Goal: Task Accomplishment & Management: Complete application form

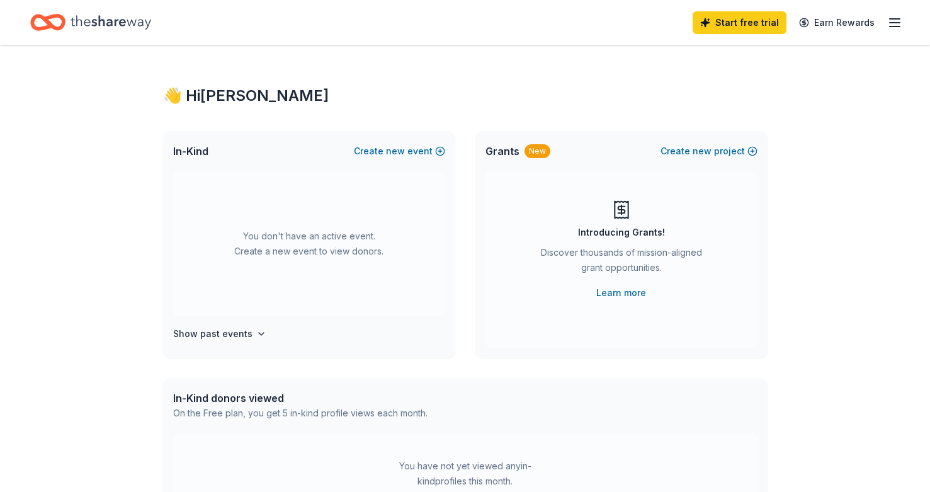
click at [896, 25] on icon "button" at bounding box center [894, 22] width 15 height 15
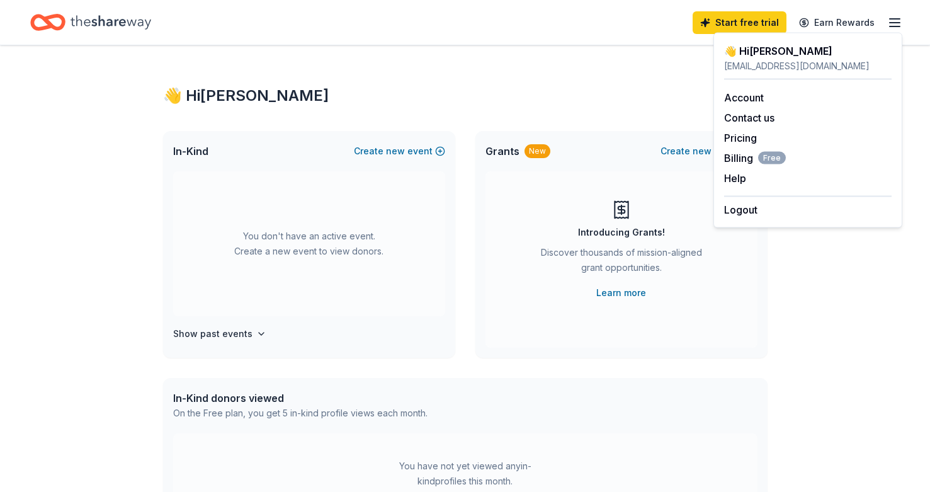
click at [773, 48] on div "👋 Hi [PERSON_NAME]" at bounding box center [808, 50] width 168 height 15
click at [474, 111] on div "👋 Hi [PERSON_NAME] In-Kind Create new event You don't have an active event. Cre…" at bounding box center [465, 413] width 645 height 736
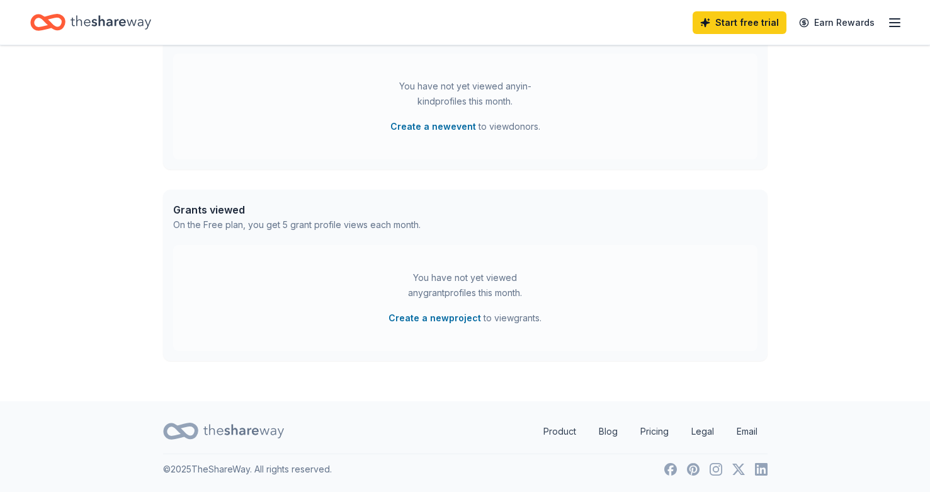
click at [405, 197] on div "Grants viewed On the Free plan, you get 5 grant profile views each month." at bounding box center [465, 217] width 605 height 55
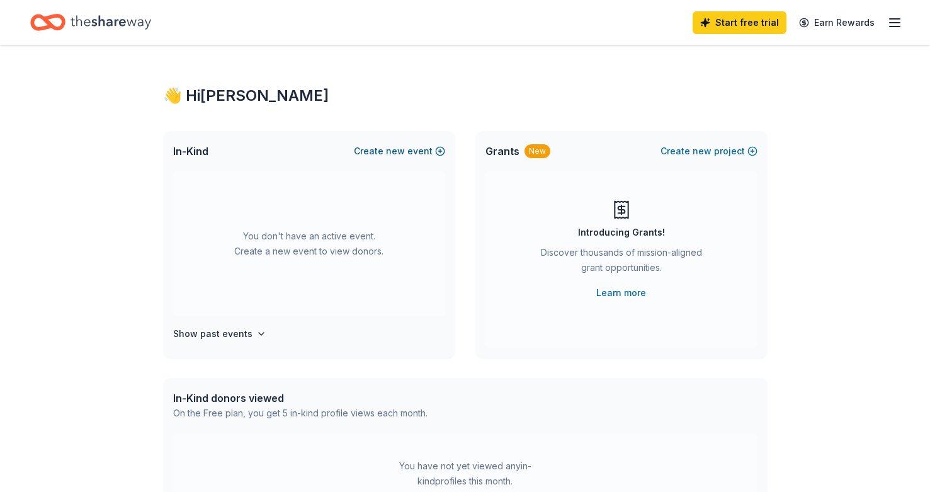
click at [402, 151] on span "new" at bounding box center [395, 151] width 19 height 15
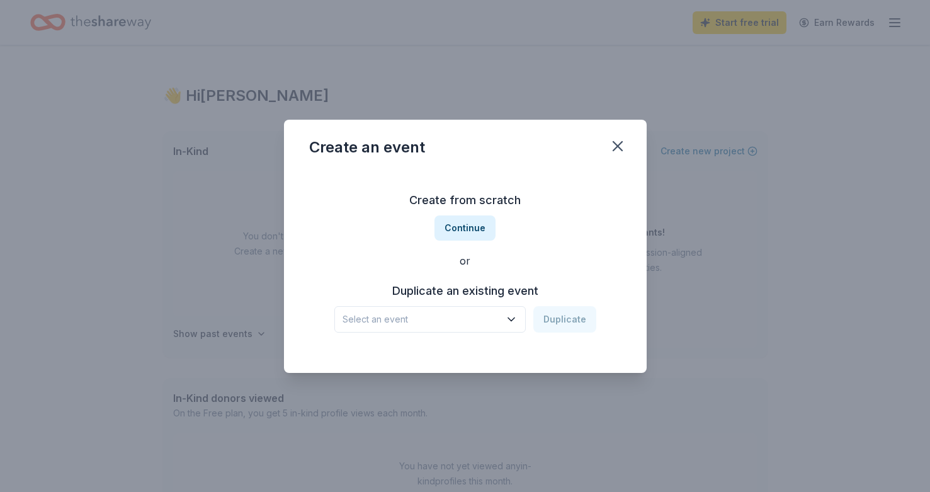
click at [488, 309] on button "Select an event" at bounding box center [429, 319] width 191 height 26
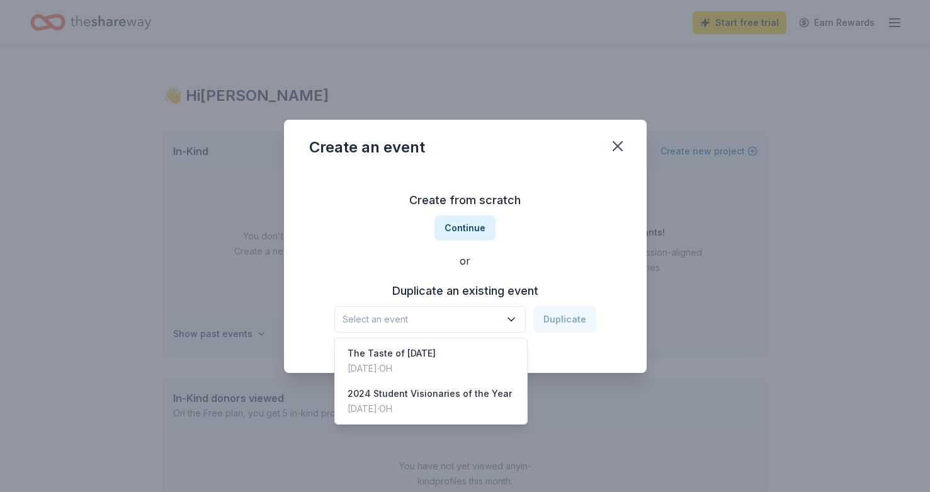
click at [485, 301] on div "Duplicate an existing event Select an event Duplicate" at bounding box center [465, 307] width 312 height 52
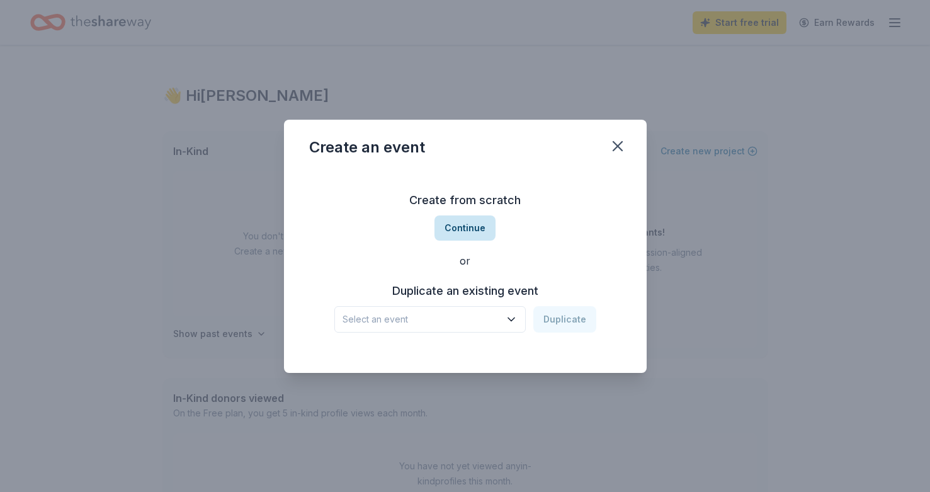
click at [484, 225] on button "Continue" at bounding box center [465, 227] width 61 height 25
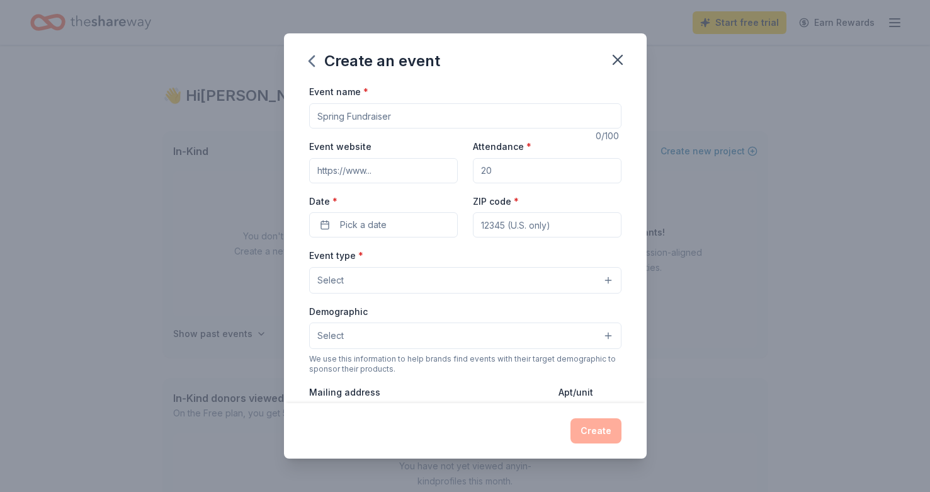
click at [430, 127] on input "Event name *" at bounding box center [465, 115] width 312 height 25
type input "Focus Local Charity Raffle"
click at [382, 173] on input "Event website" at bounding box center [383, 170] width 149 height 25
paste input "[URL][DOMAIN_NAME]"
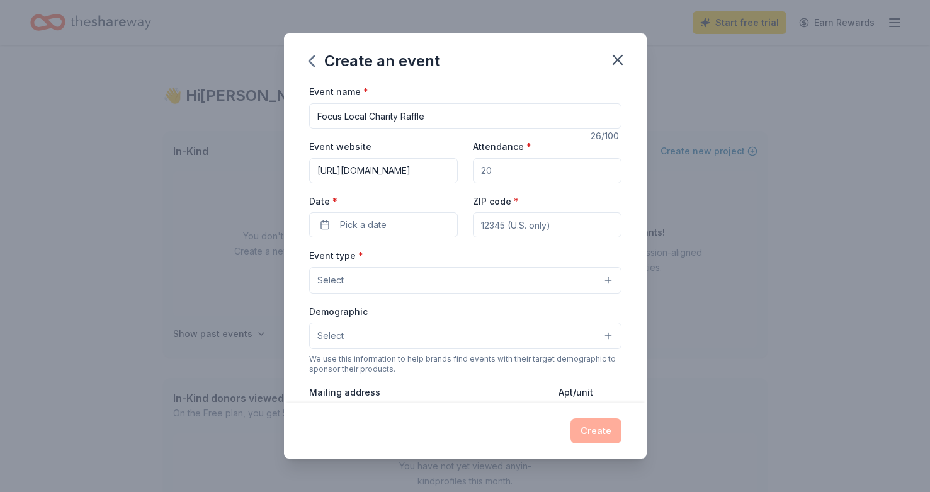
type input "[URL][DOMAIN_NAME]"
click at [532, 171] on input "Attendance *" at bounding box center [547, 170] width 149 height 25
type input "1"
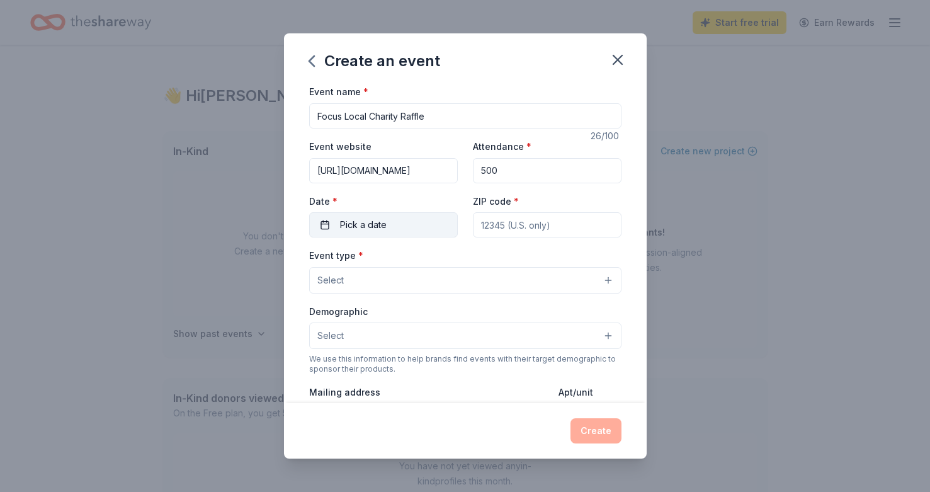
type input "500"
click at [451, 231] on button "Pick a date" at bounding box center [383, 224] width 149 height 25
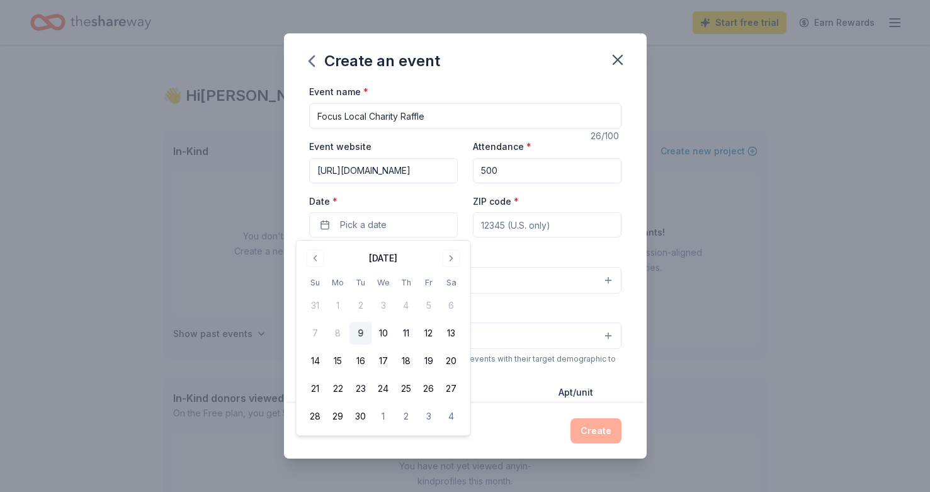
click at [415, 164] on input "[URL][DOMAIN_NAME]" at bounding box center [383, 170] width 149 height 25
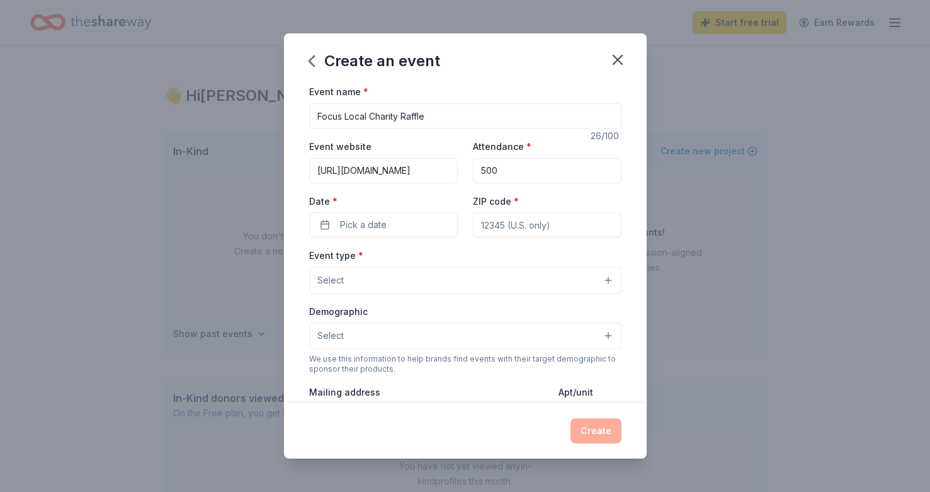
click at [410, 209] on div "Date * Pick a date" at bounding box center [383, 215] width 149 height 45
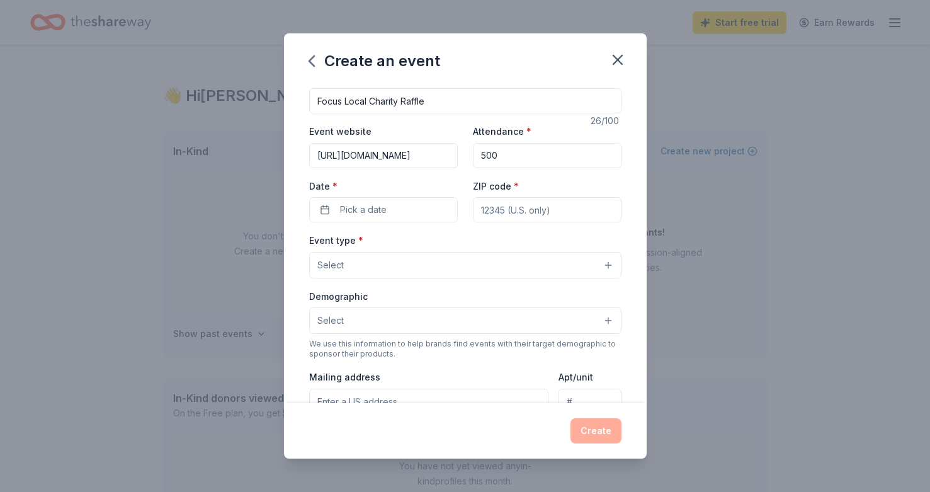
scroll to position [25, 0]
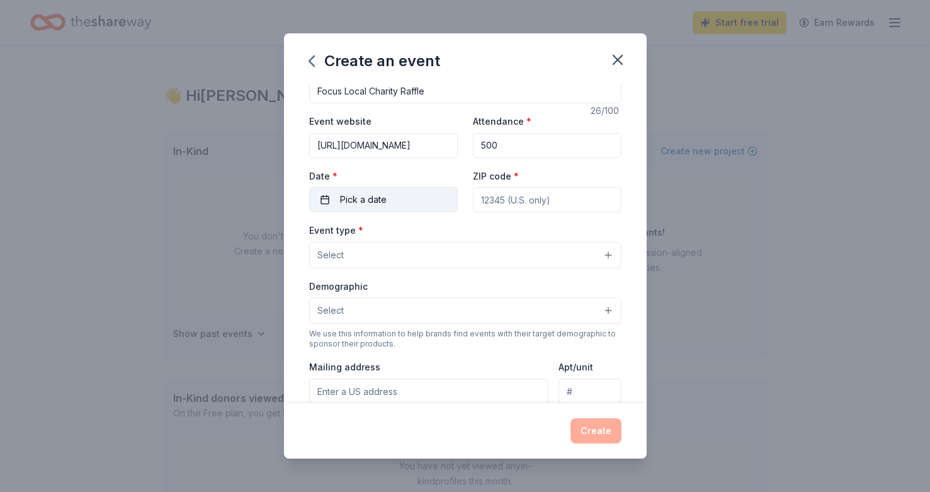
click at [404, 202] on button "Pick a date" at bounding box center [383, 199] width 149 height 25
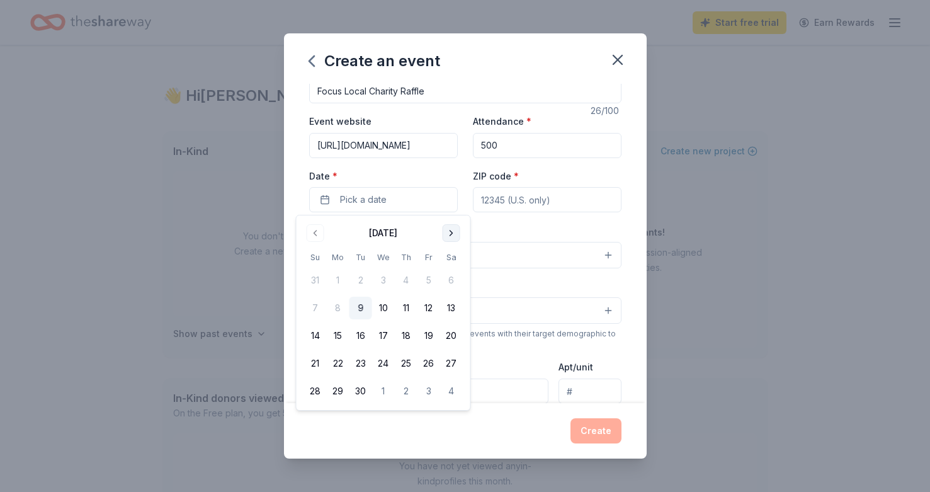
click at [456, 237] on button "Go to next month" at bounding box center [452, 233] width 18 height 18
click at [451, 306] on button "8" at bounding box center [451, 308] width 23 height 23
click at [524, 222] on div "Event name * Focus Local Charity Raffle 26 /100 Event website [URL][DOMAIN_NAME…" at bounding box center [465, 350] width 312 height 582
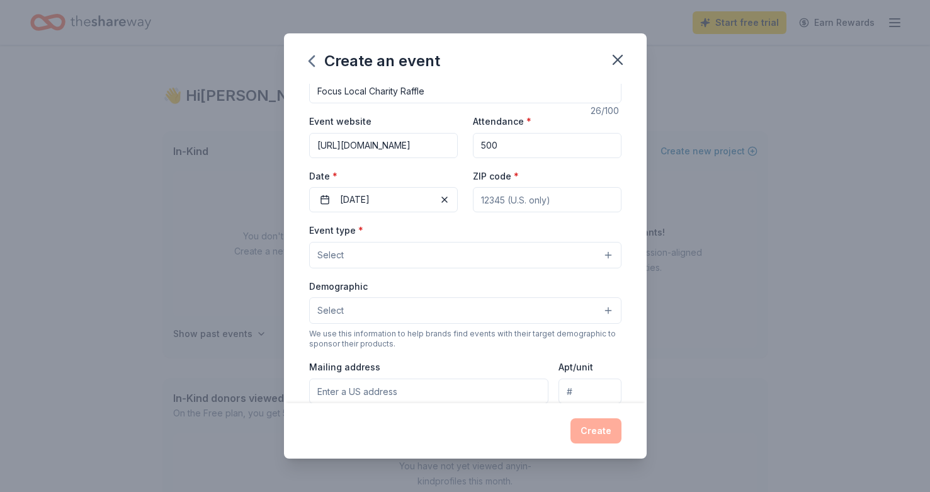
click at [524, 204] on input "ZIP code *" at bounding box center [547, 199] width 149 height 25
type input "45233"
click at [453, 238] on div "Event type * Select" at bounding box center [465, 245] width 312 height 46
click at [446, 251] on button "Select" at bounding box center [465, 255] width 312 height 26
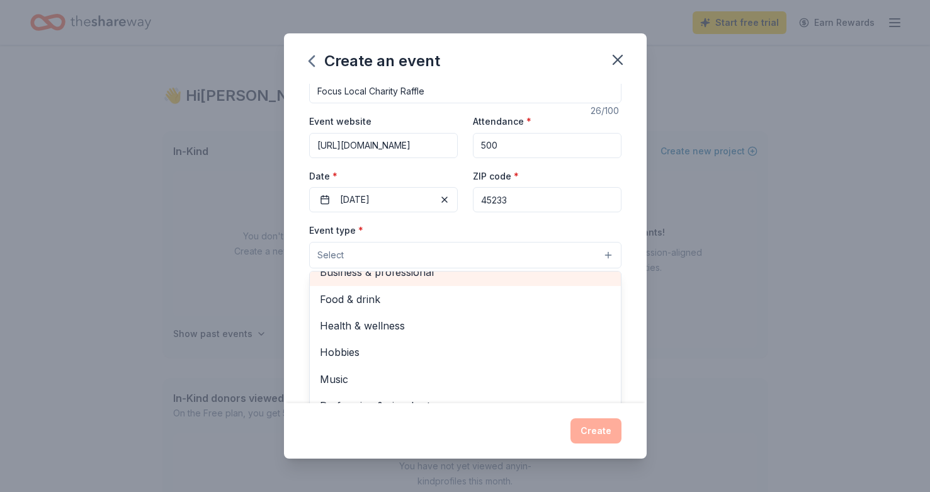
scroll to position [0, 0]
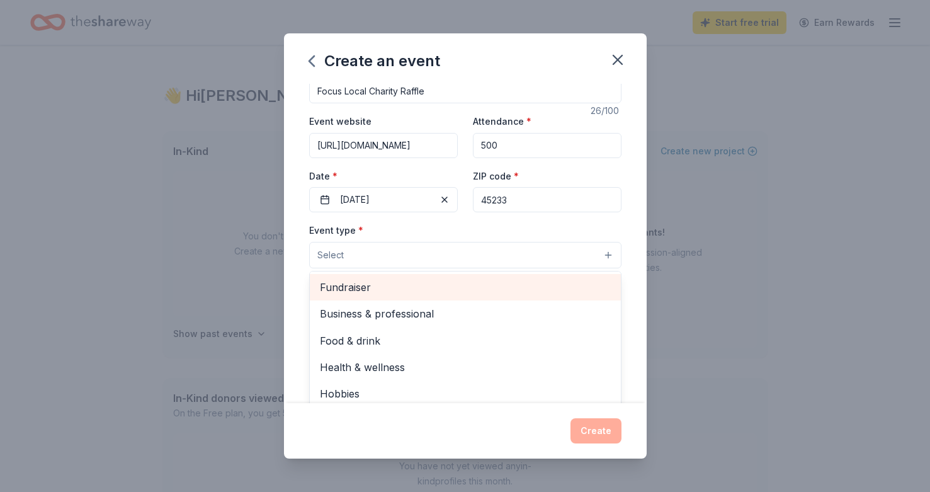
click at [431, 282] on span "Fundraiser" at bounding box center [465, 287] width 291 height 16
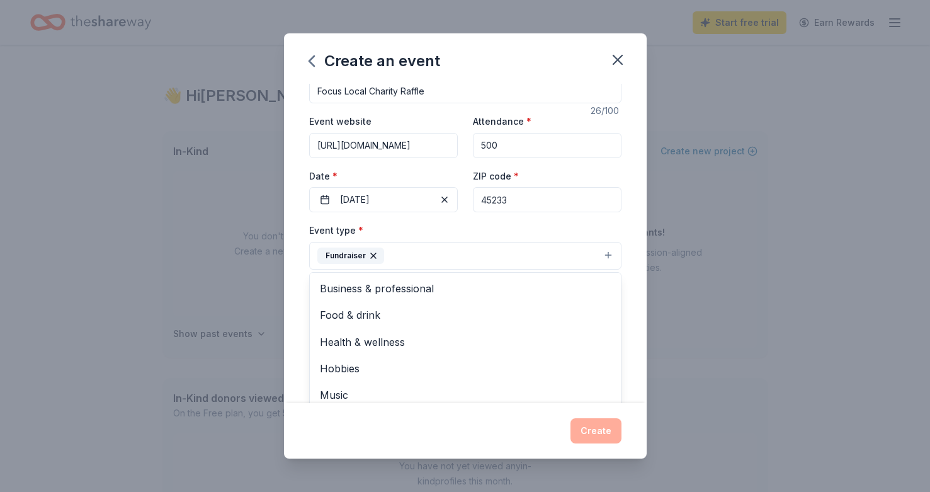
click at [443, 232] on div "Event type * Fundraiser Business & professional Food & drink Health & wellness …" at bounding box center [465, 245] width 312 height 47
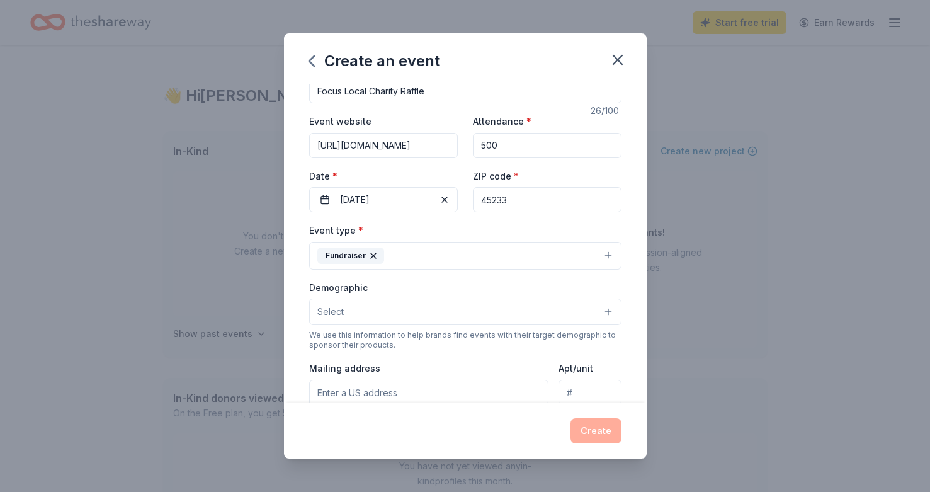
click at [433, 251] on button "Fundraiser" at bounding box center [465, 256] width 312 height 28
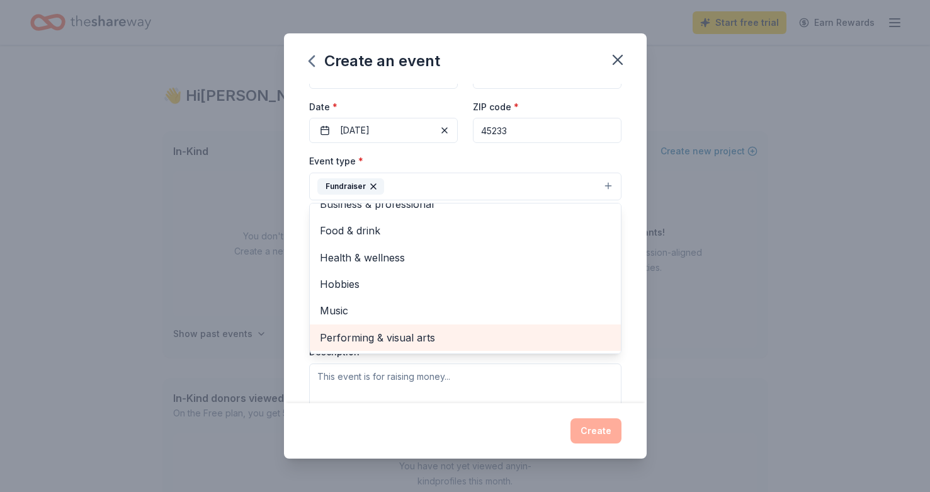
scroll to position [96, 0]
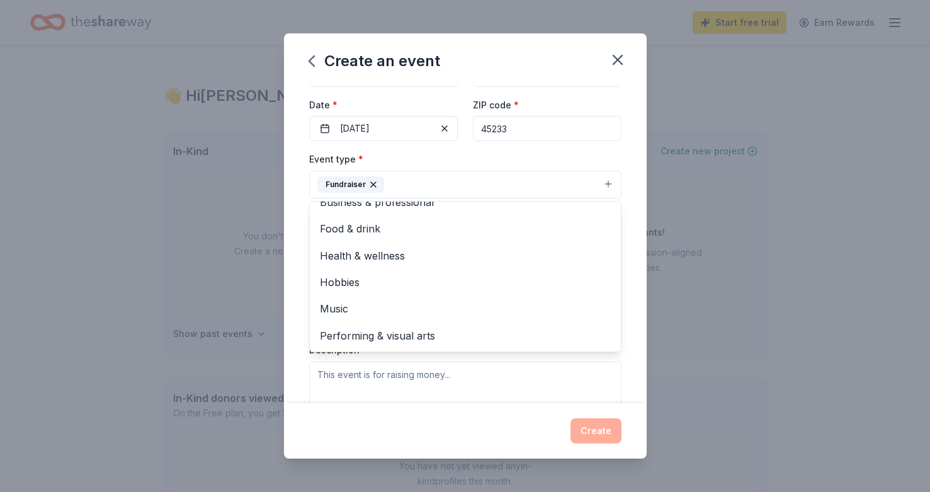
click at [406, 368] on div "Event type * Fundraiser Business & professional Food & drink Health & wellness …" at bounding box center [465, 284] width 312 height 266
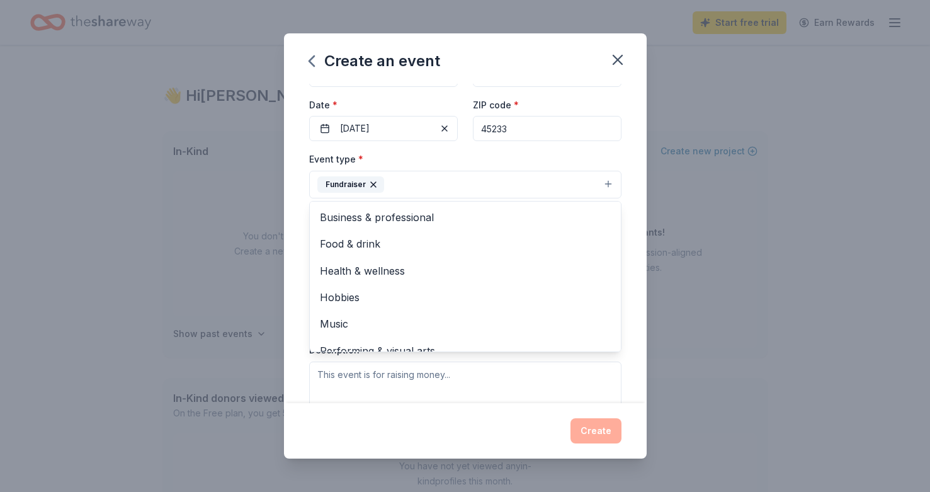
click at [422, 185] on button "Fundraiser" at bounding box center [465, 185] width 312 height 28
click at [311, 180] on button "Fundraiser" at bounding box center [465, 185] width 312 height 28
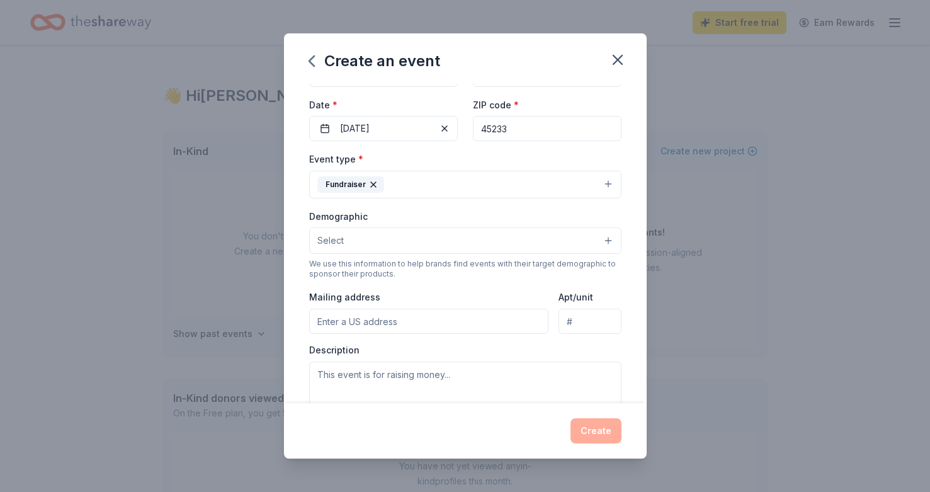
click at [356, 244] on button "Select" at bounding box center [465, 240] width 312 height 26
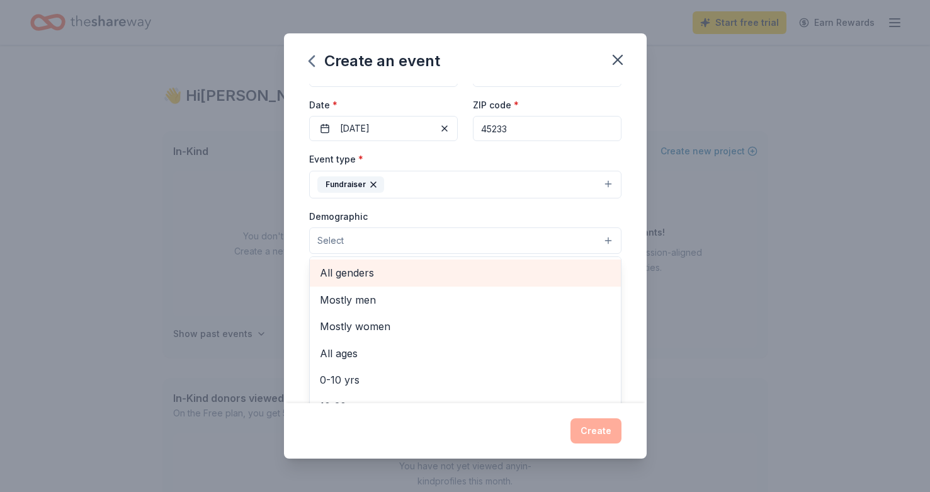
click at [345, 274] on span "All genders" at bounding box center [465, 273] width 291 height 16
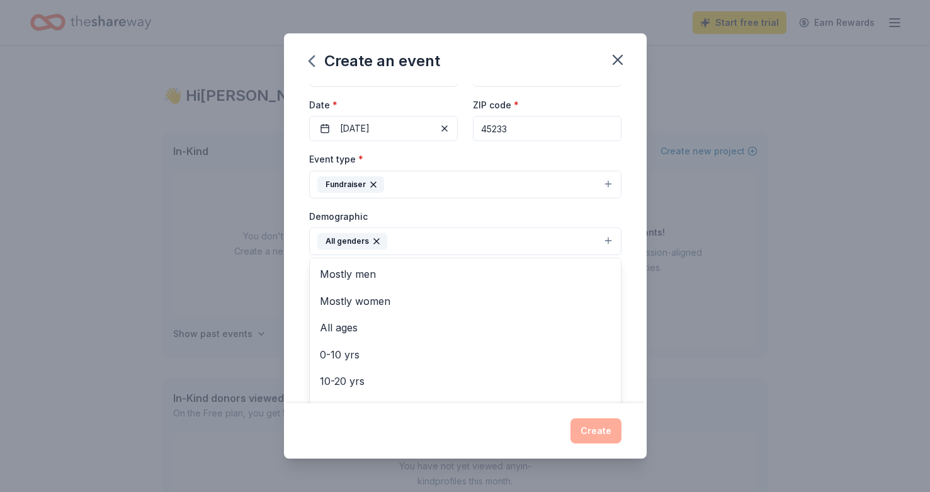
click at [312, 217] on div "Demographic All genders Mostly men Mostly women All ages [DEMOGRAPHIC_DATA] yrs…" at bounding box center [465, 231] width 312 height 47
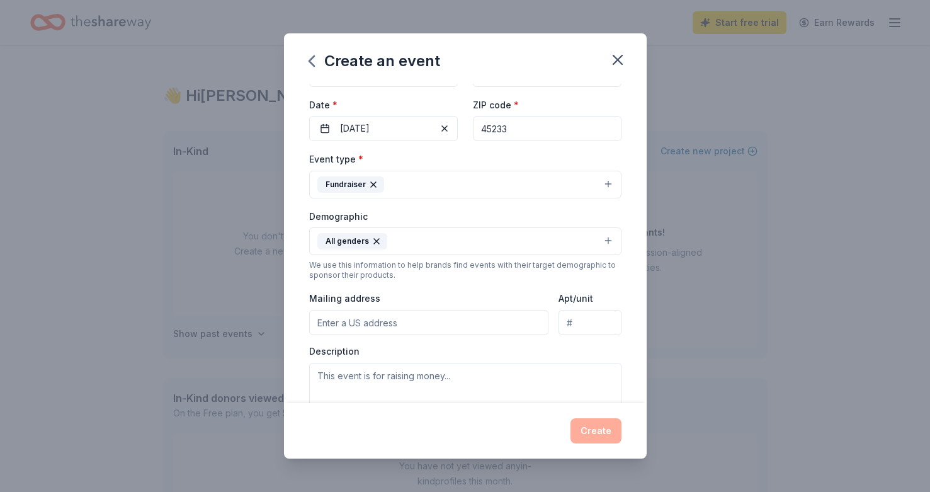
click at [369, 326] on input "Mailing address" at bounding box center [429, 322] width 240 height 25
click at [420, 256] on div "Demographic All genders We use this information to help brands find events with…" at bounding box center [465, 244] width 312 height 72
click at [420, 246] on button "All genders" at bounding box center [465, 241] width 312 height 28
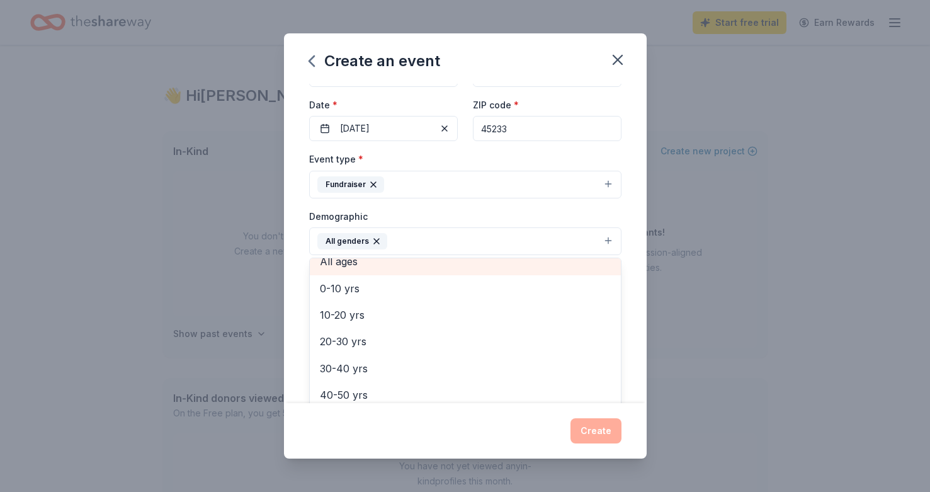
click at [383, 266] on span "All ages" at bounding box center [465, 261] width 291 height 16
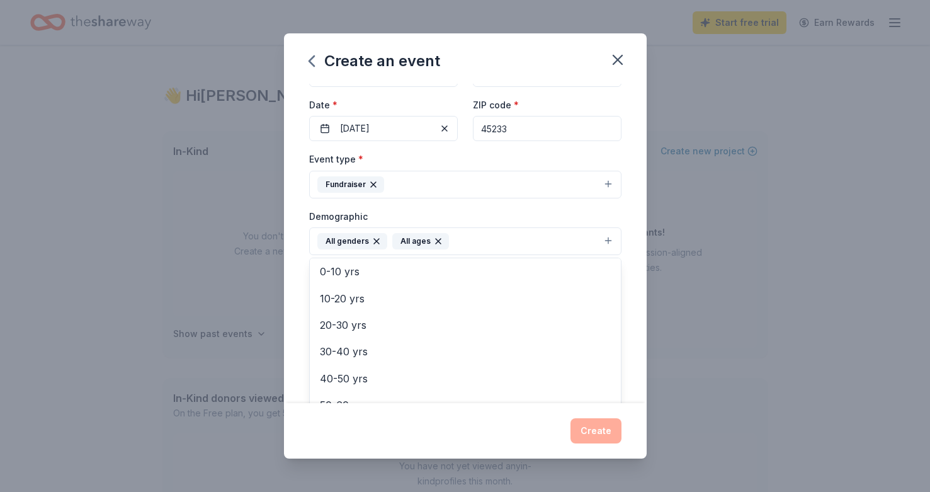
click at [297, 248] on div "Event name * Focus Local Charity Raffle 26 /100 Event website [URL][DOMAIN_NAME…" at bounding box center [465, 243] width 363 height 319
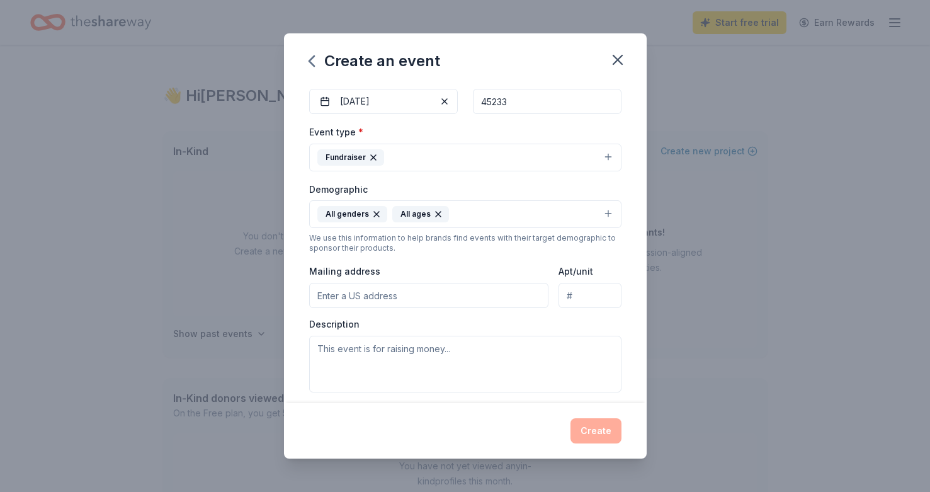
click at [369, 302] on input "Mailing address" at bounding box center [429, 295] width 240 height 25
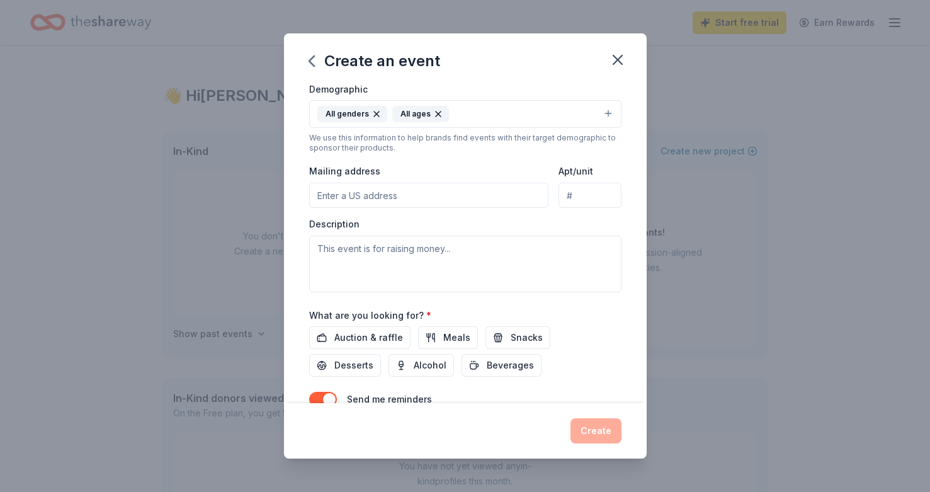
scroll to position [235, 0]
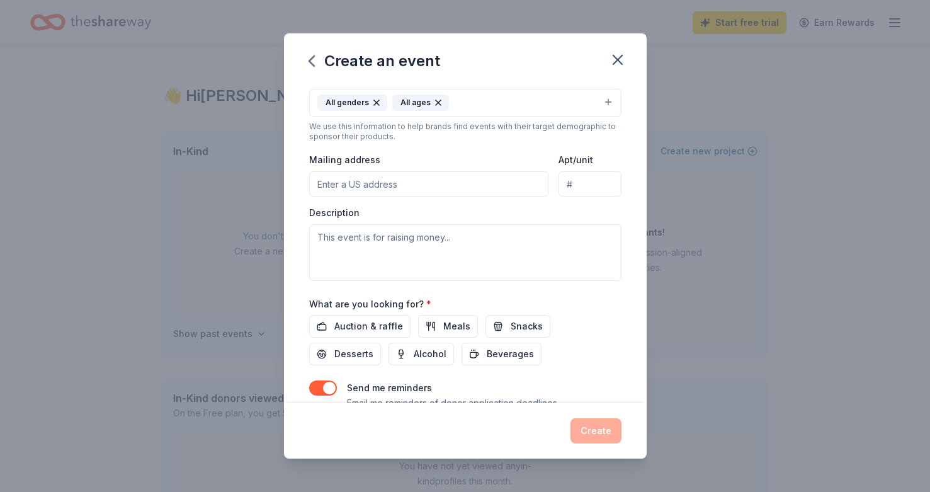
click at [601, 186] on input "Apt/unit" at bounding box center [590, 183] width 62 height 25
click at [516, 182] on input "Mailing address" at bounding box center [429, 183] width 240 height 25
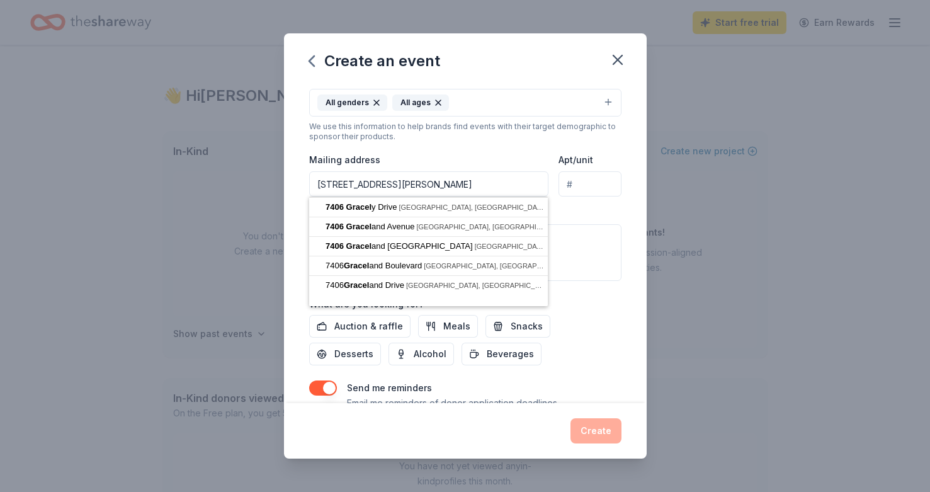
type input "[STREET_ADDRESS][PERSON_NAME]"
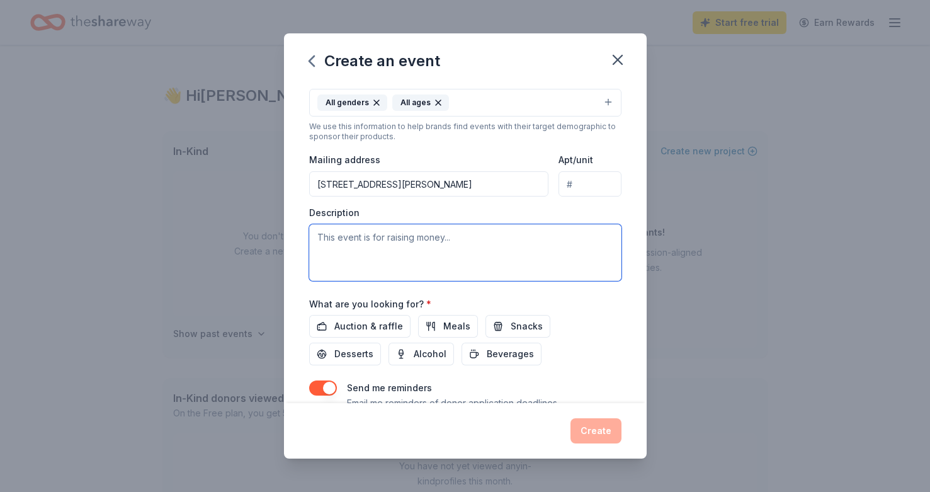
click at [467, 247] on textarea at bounding box center [465, 252] width 312 height 57
click at [591, 190] on input "Apt/unit" at bounding box center [590, 183] width 62 height 25
click at [523, 248] on textarea at bounding box center [465, 252] width 312 height 57
click at [411, 232] on textarea at bounding box center [465, 252] width 312 height 57
click at [396, 326] on span "Auction & raffle" at bounding box center [368, 326] width 69 height 15
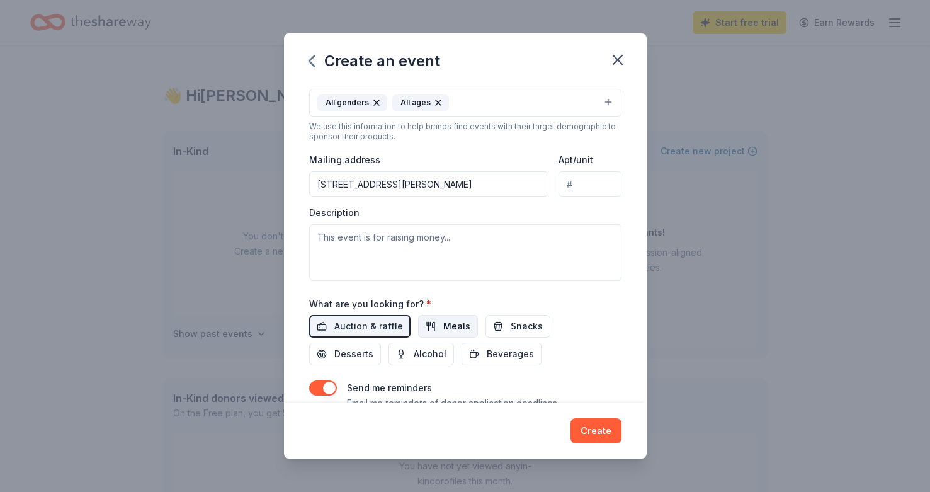
click at [464, 333] on span "Meals" at bounding box center [456, 326] width 27 height 15
click at [527, 333] on span "Snacks" at bounding box center [527, 326] width 32 height 15
click at [430, 322] on button "Meals" at bounding box center [448, 326] width 60 height 23
click at [521, 332] on span "Snacks" at bounding box center [527, 326] width 32 height 15
click at [506, 368] on div "Event name * Focus Local Charity Raffle 26 /100 Event website [URL][DOMAIN_NAME…" at bounding box center [465, 141] width 312 height 584
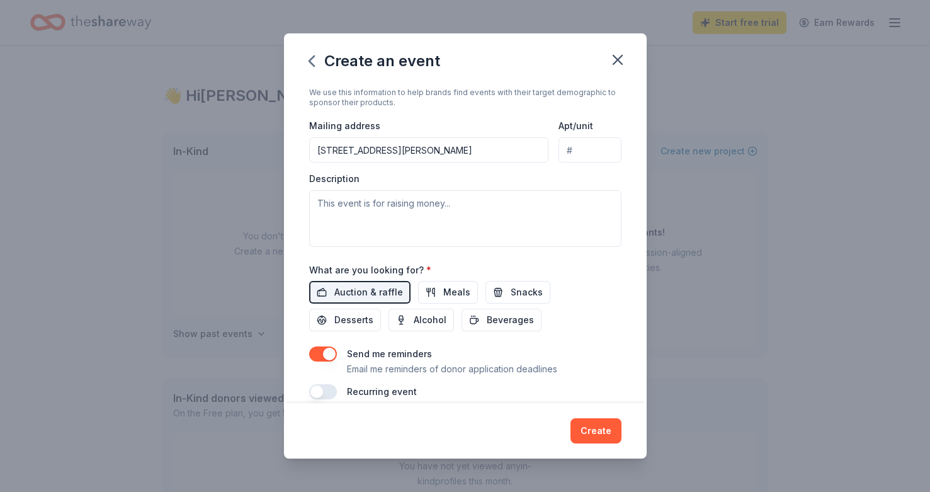
scroll to position [285, 0]
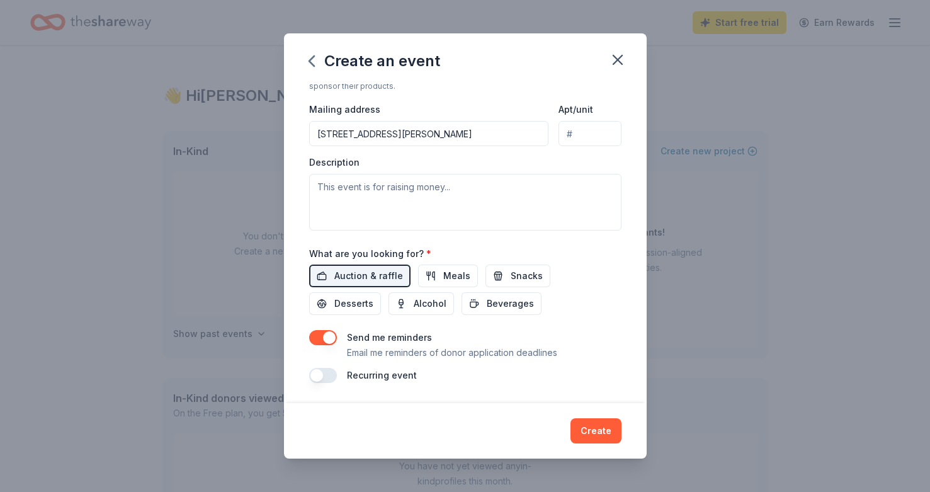
click at [320, 374] on button "button" at bounding box center [323, 375] width 28 height 15
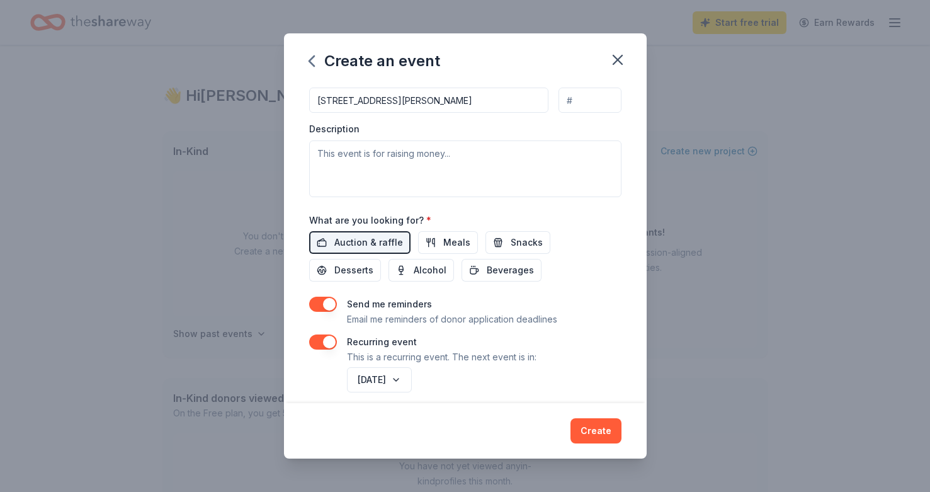
scroll to position [331, 0]
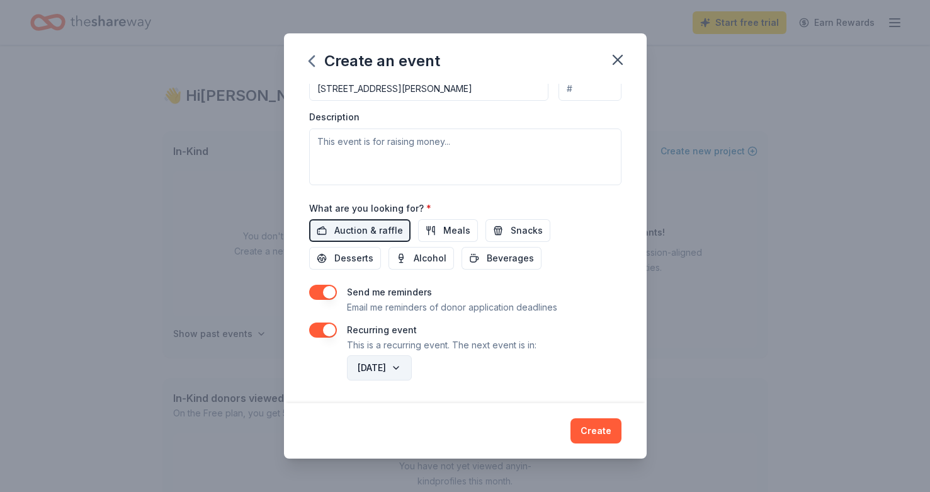
click at [387, 367] on button "[DATE]" at bounding box center [379, 367] width 65 height 25
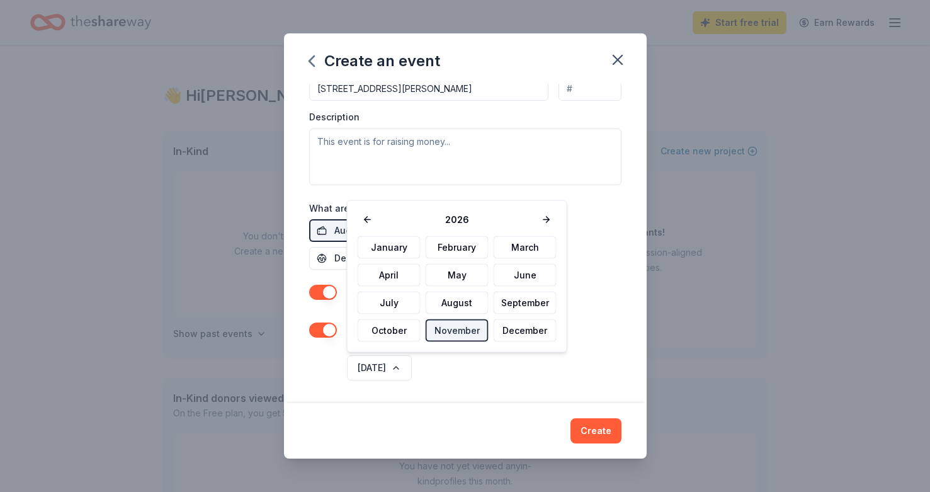
click at [534, 368] on div "[DATE]" at bounding box center [483, 368] width 277 height 30
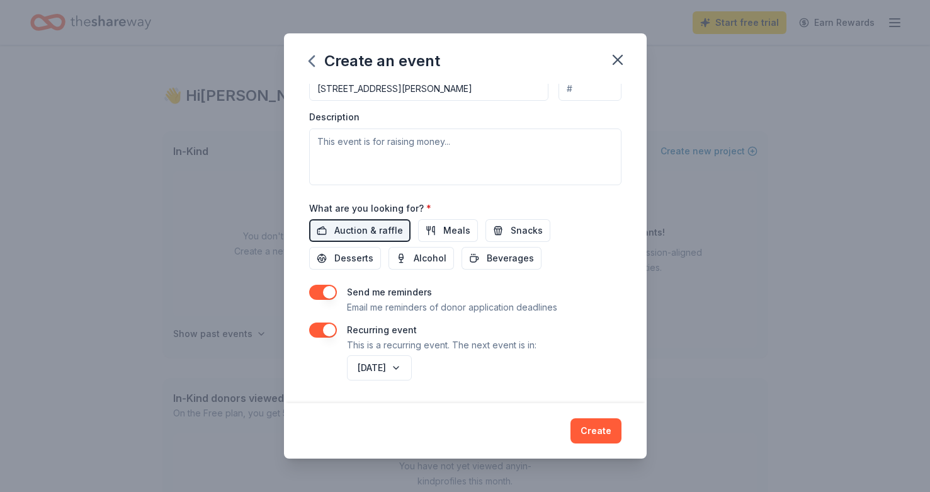
click at [329, 329] on button "button" at bounding box center [323, 329] width 28 height 15
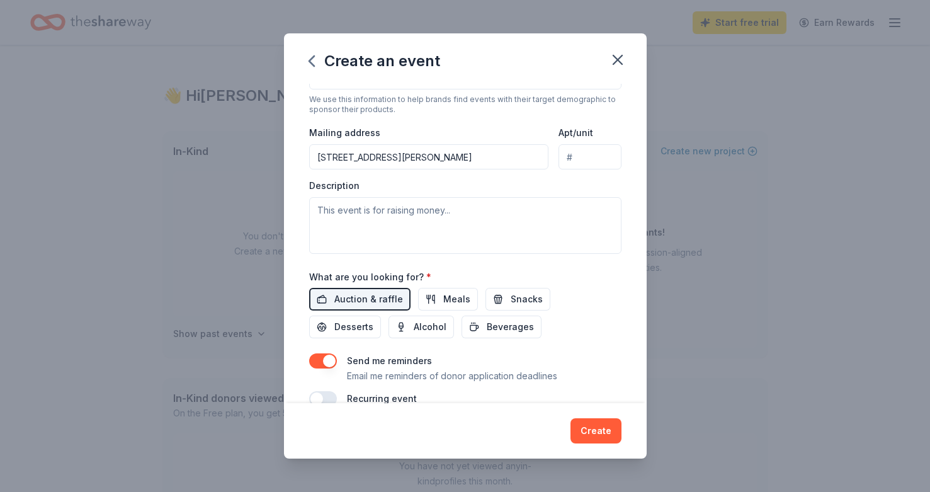
scroll to position [253, 0]
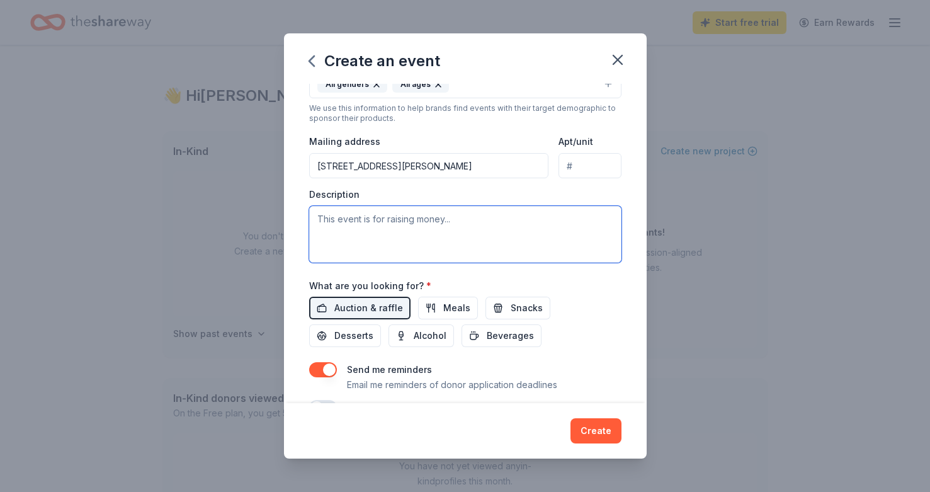
click at [435, 229] on textarea at bounding box center [465, 234] width 312 height 57
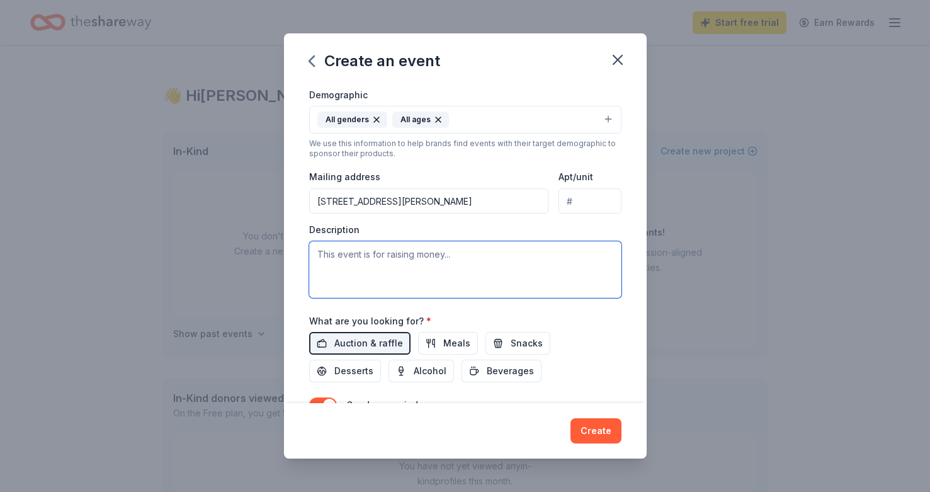
scroll to position [285, 0]
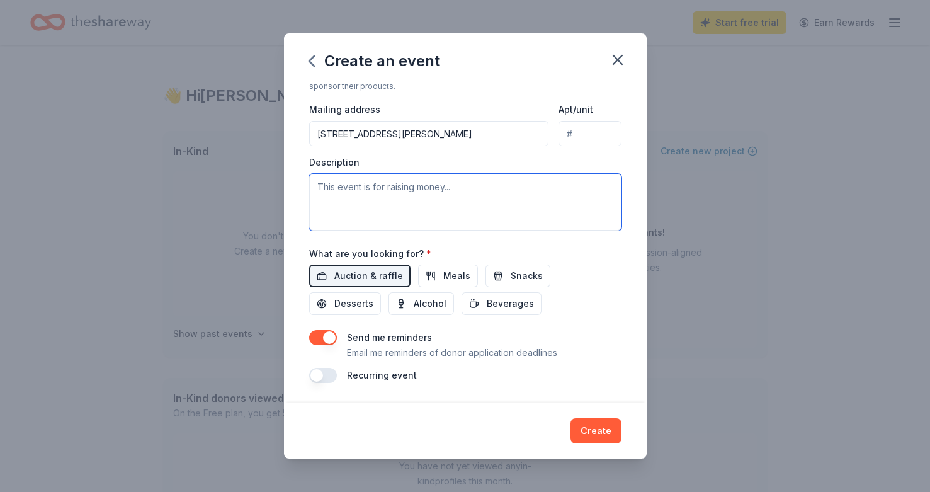
click at [400, 204] on textarea at bounding box center [465, 202] width 312 height 57
click at [436, 203] on textarea at bounding box center [465, 202] width 312 height 57
